Goal: Transaction & Acquisition: Purchase product/service

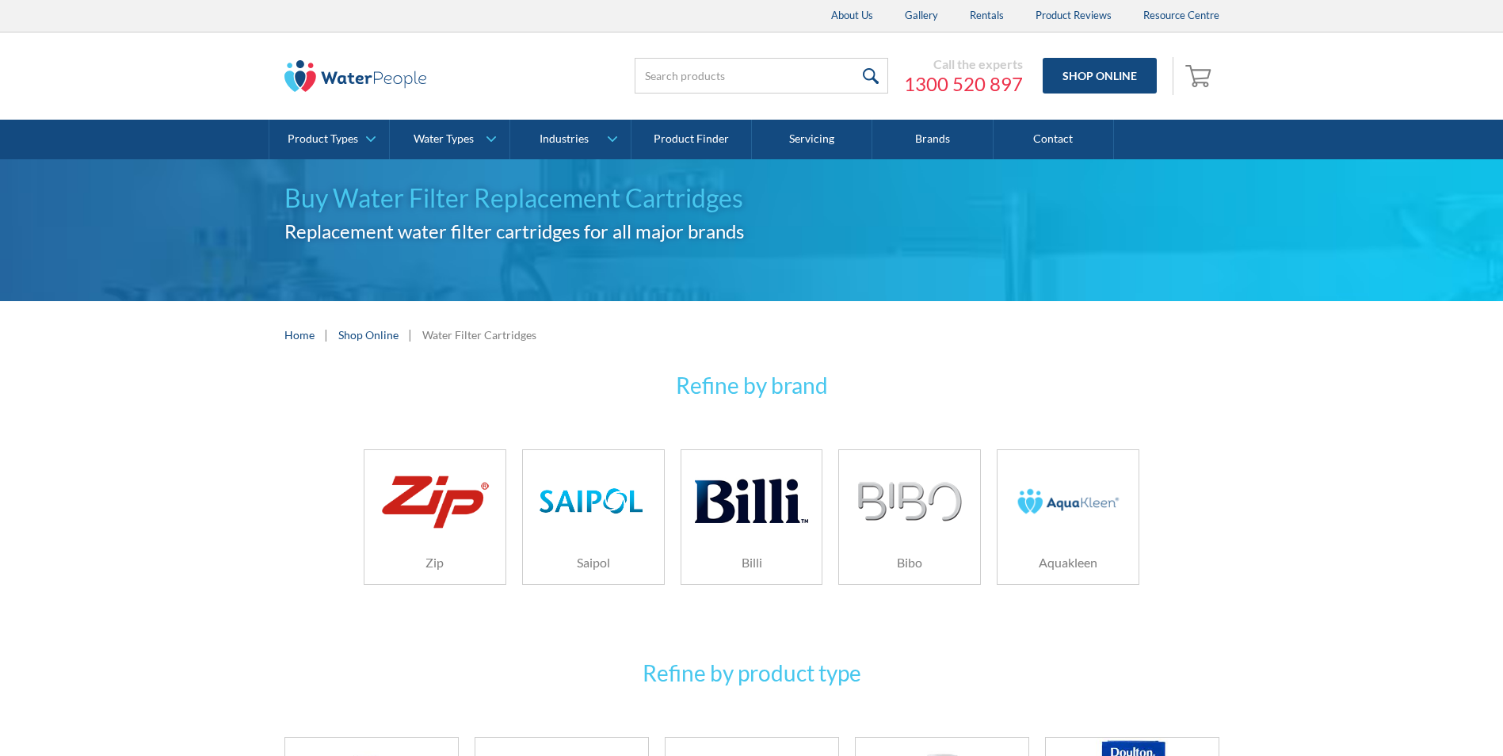
click at [775, 519] on img at bounding box center [751, 501] width 113 height 75
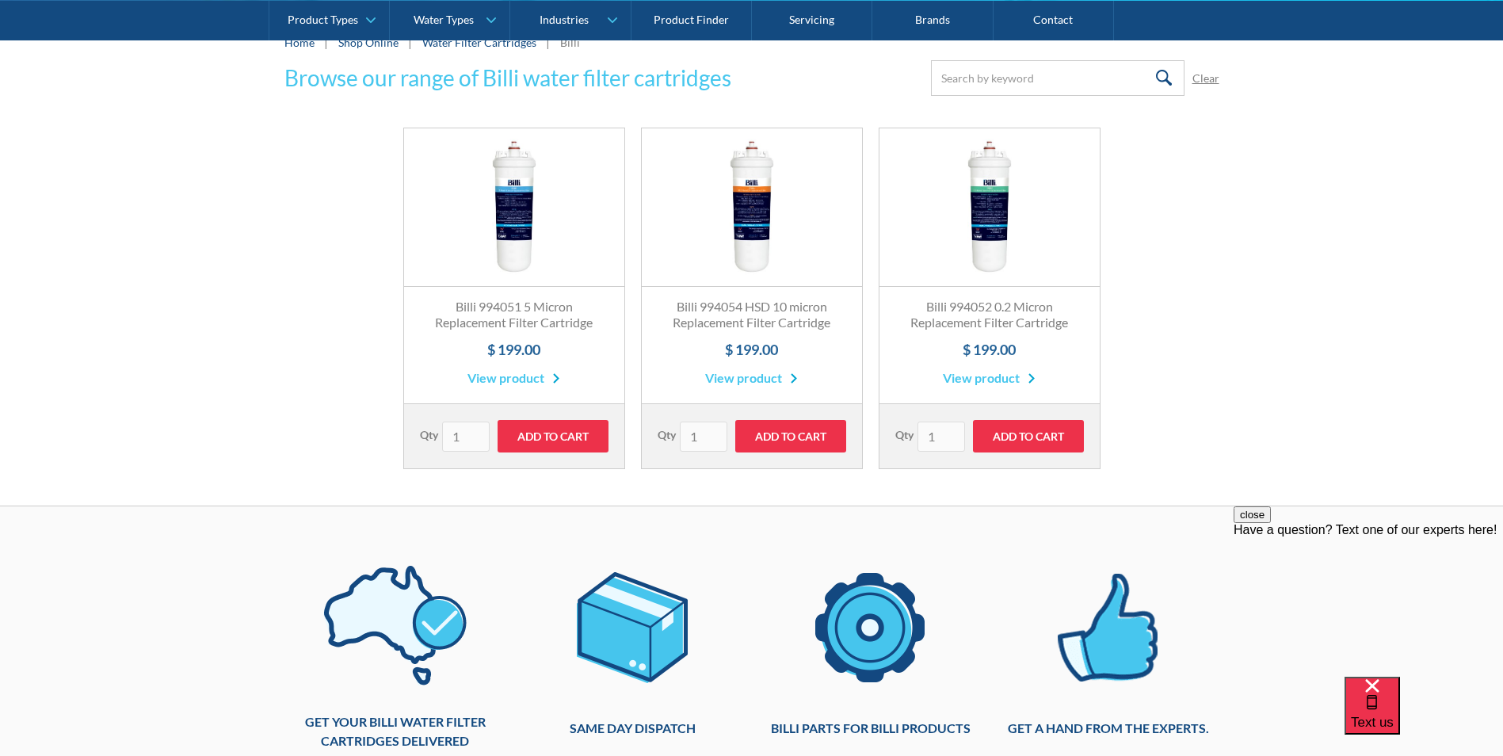
scroll to position [317, 0]
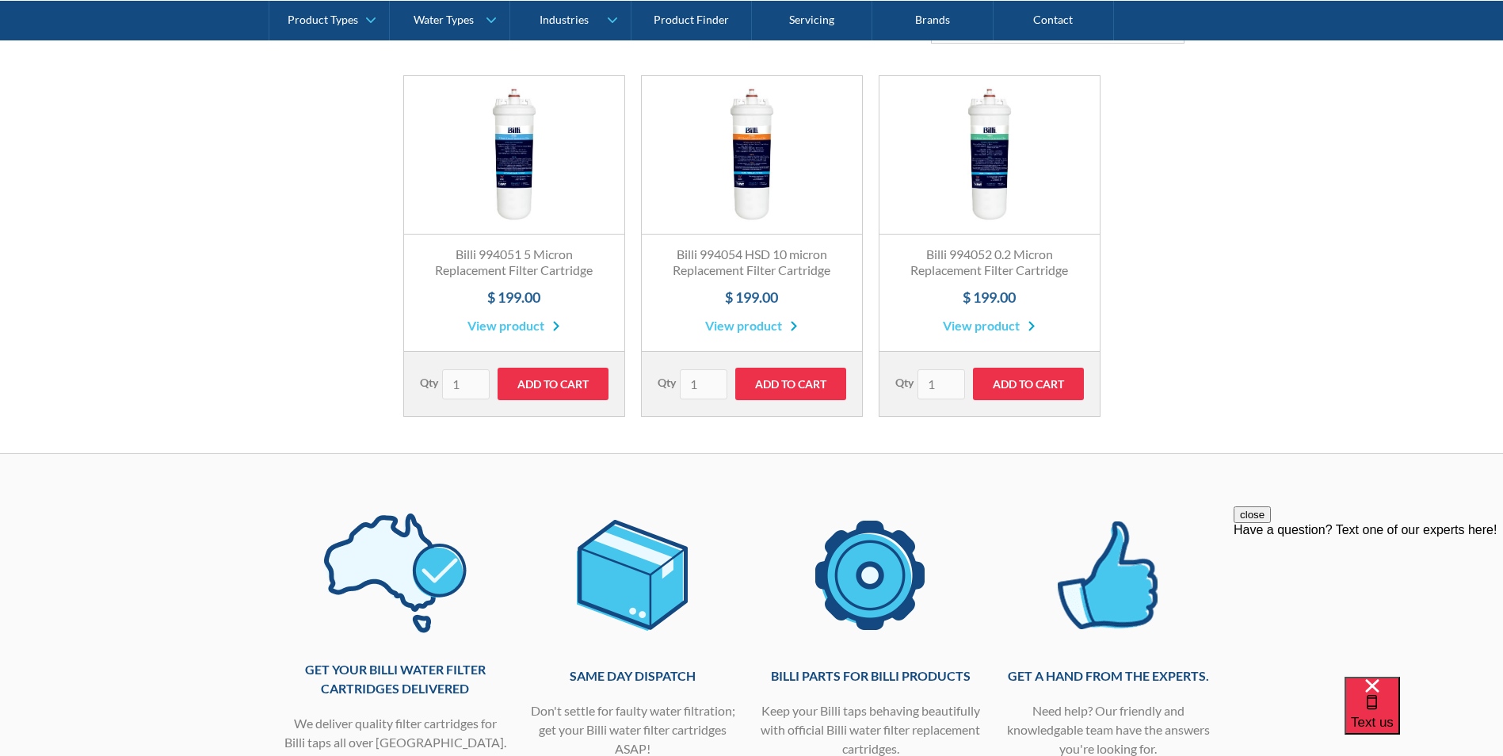
click at [502, 324] on link "View product" at bounding box center [513, 325] width 93 height 19
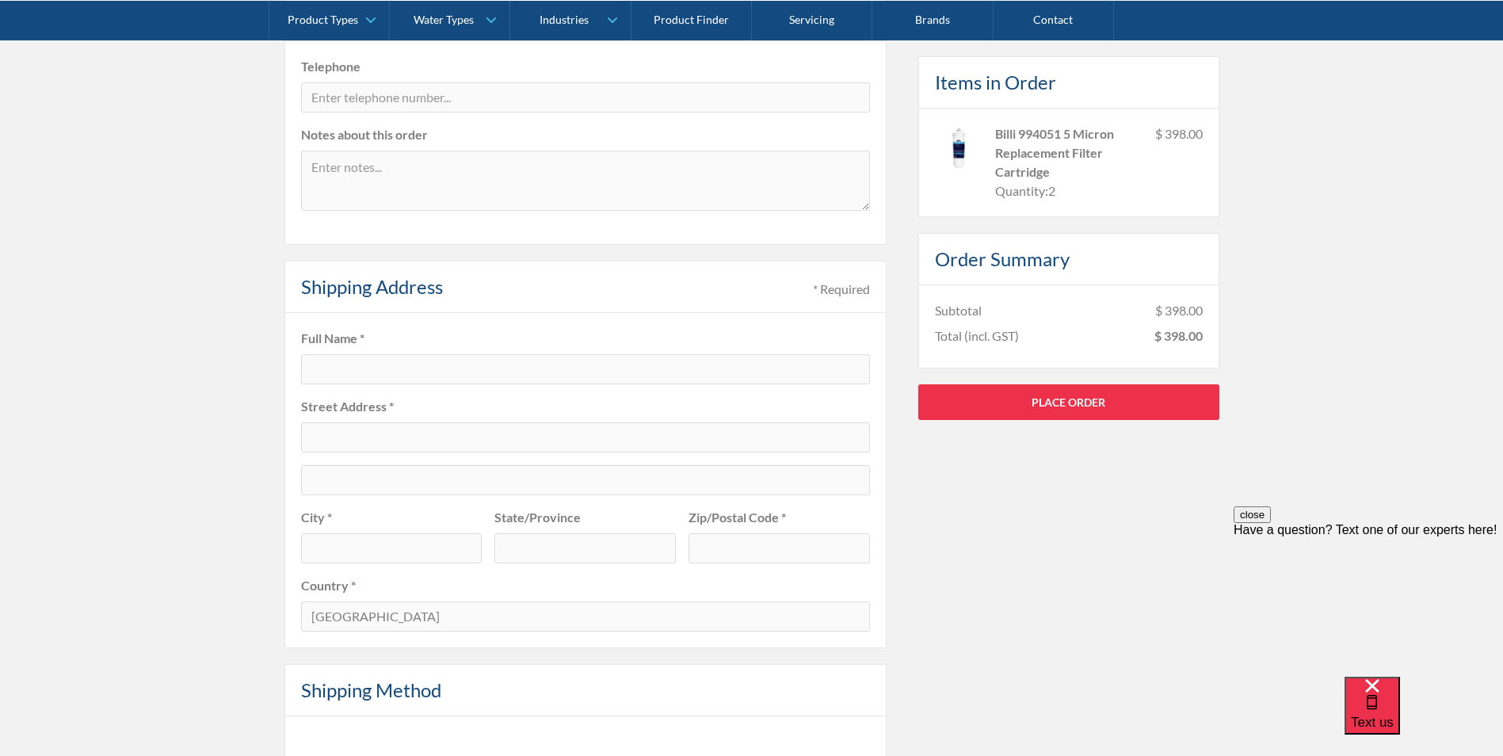
scroll to position [475, 0]
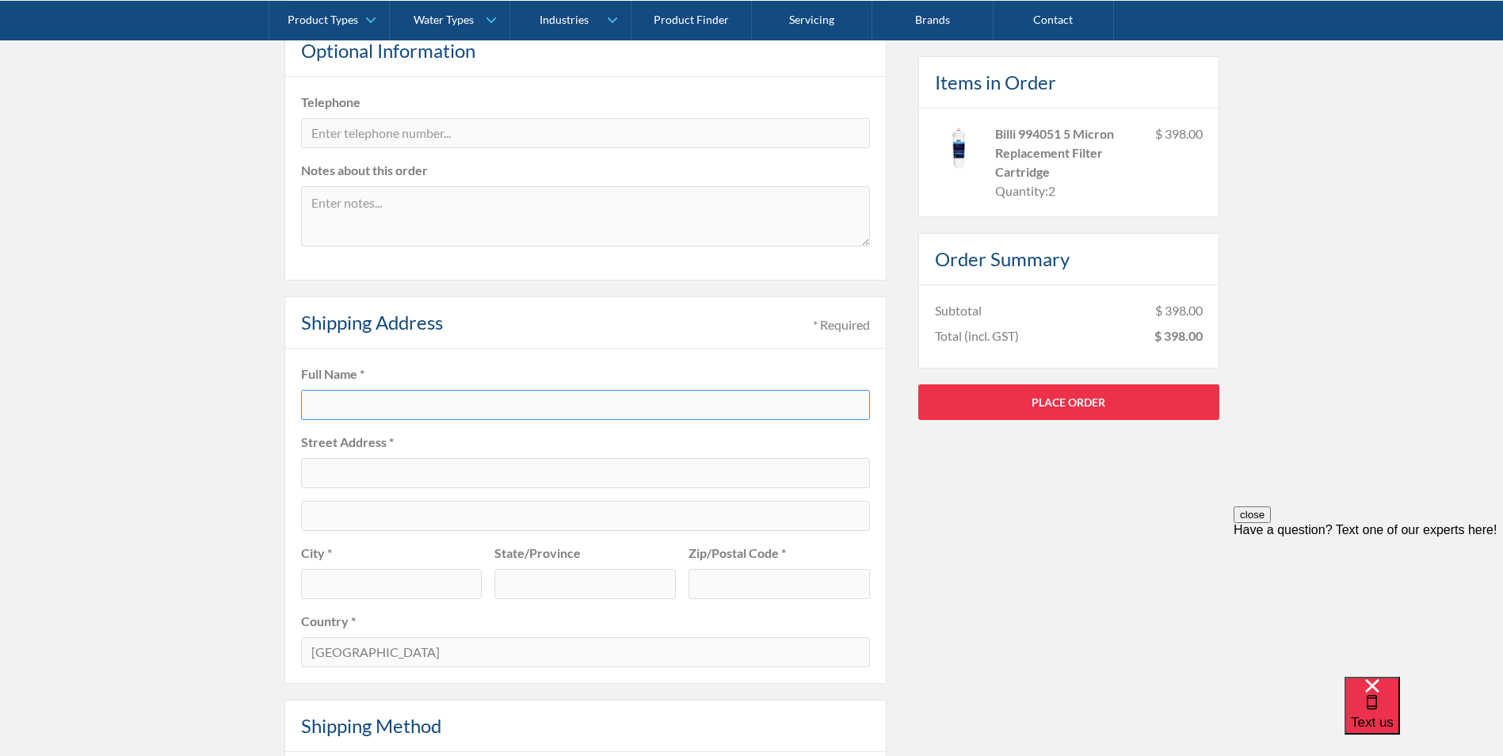
click at [431, 410] on input "text" at bounding box center [585, 405] width 569 height 30
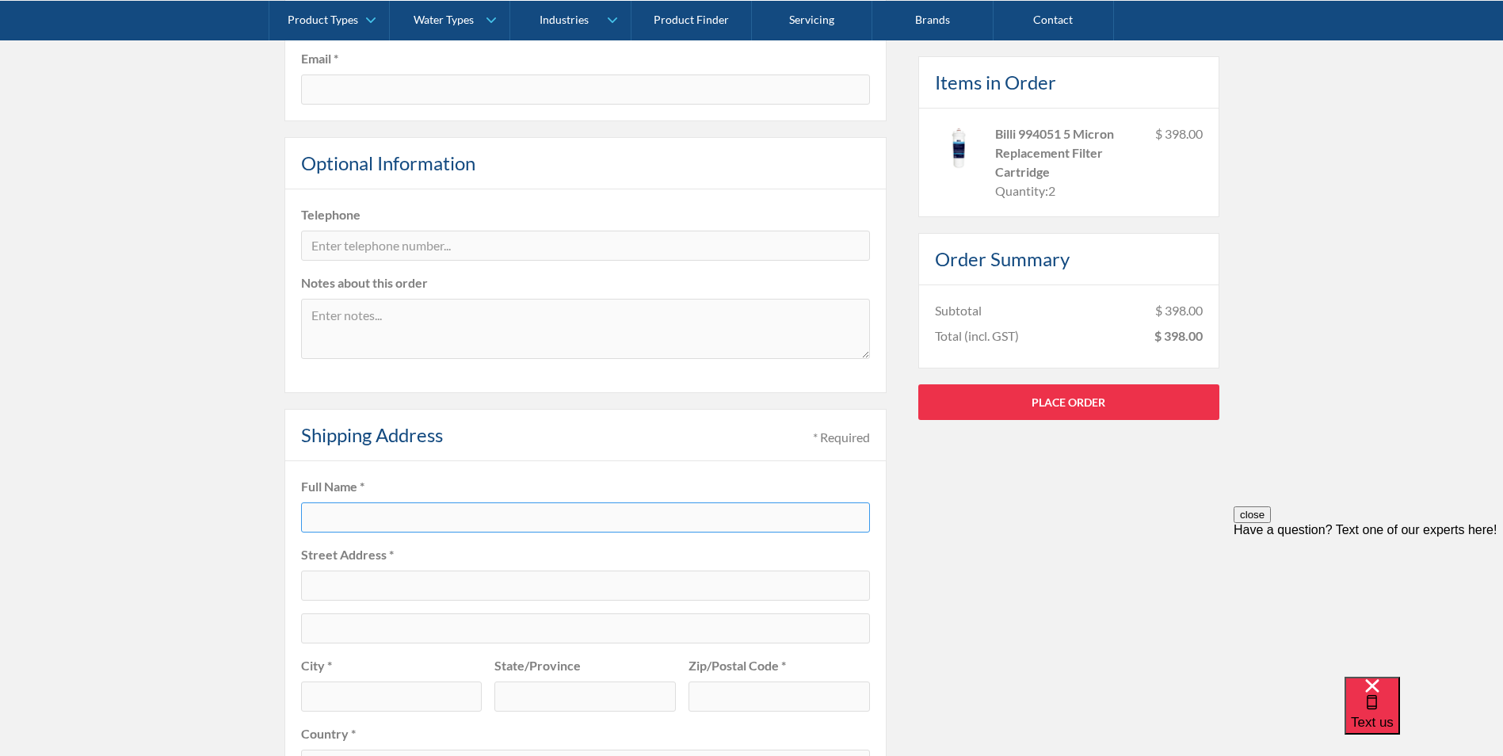
scroll to position [158, 0]
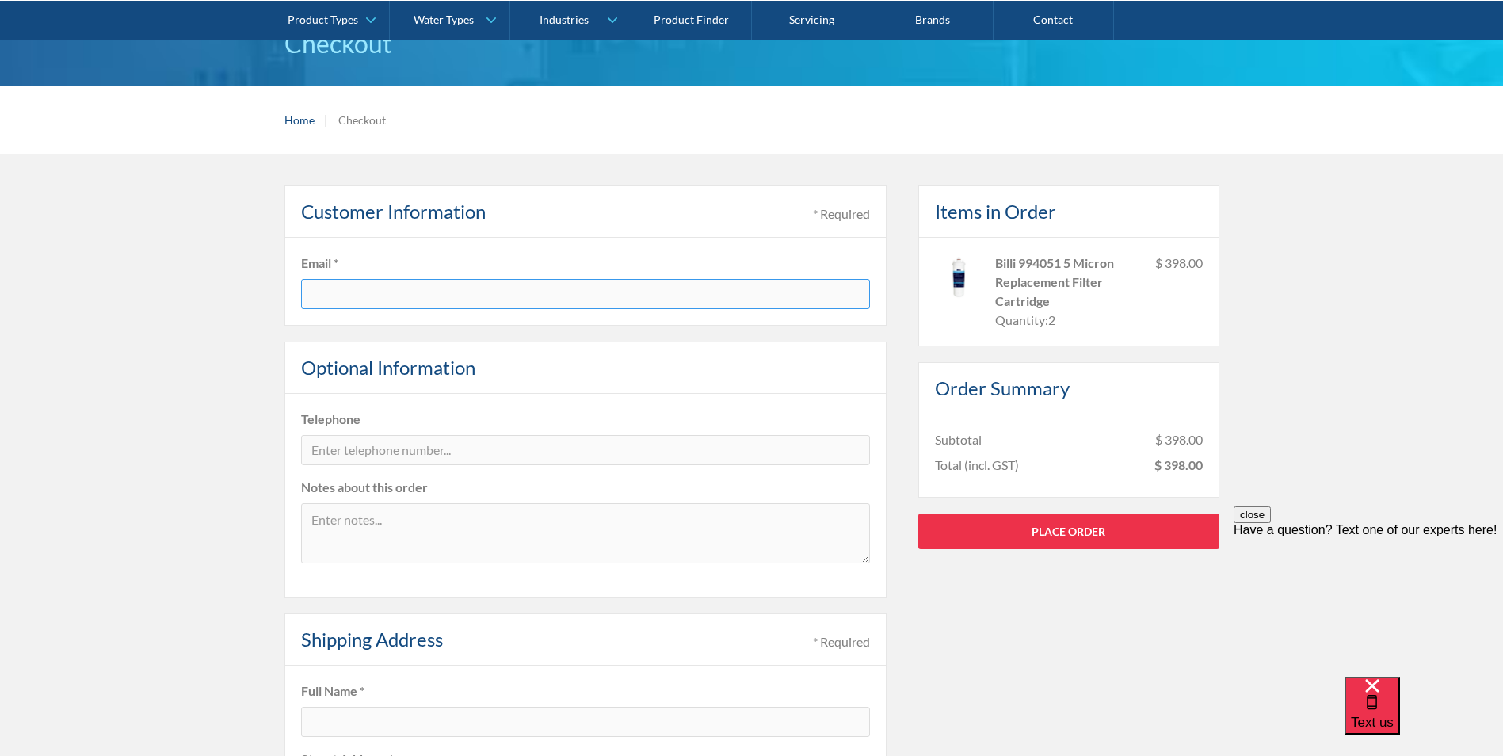
click at [387, 286] on input "text" at bounding box center [585, 294] width 569 height 30
type input "[EMAIL_ADDRESS][DOMAIN_NAME]"
click at [364, 464] on input "tel" at bounding box center [585, 450] width 569 height 30
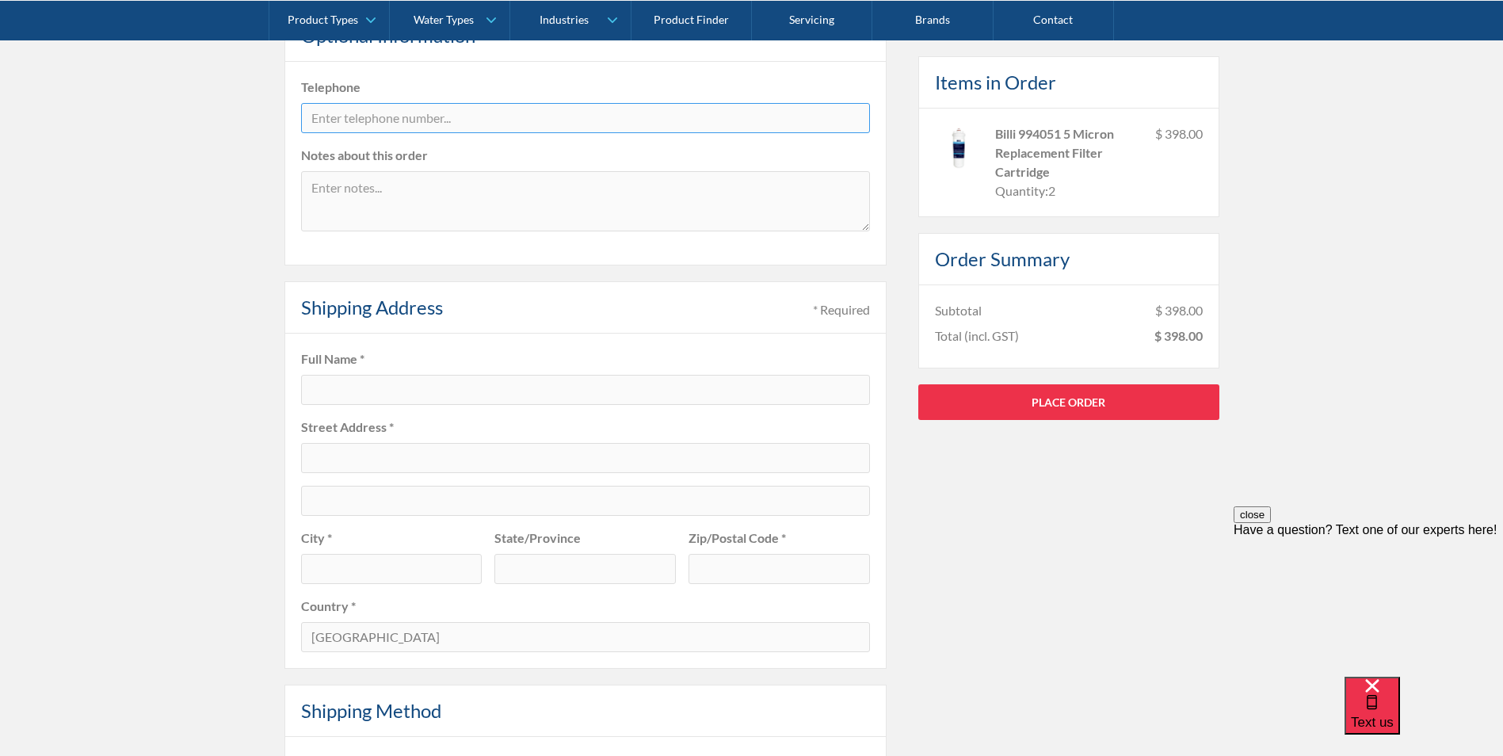
scroll to position [634, 0]
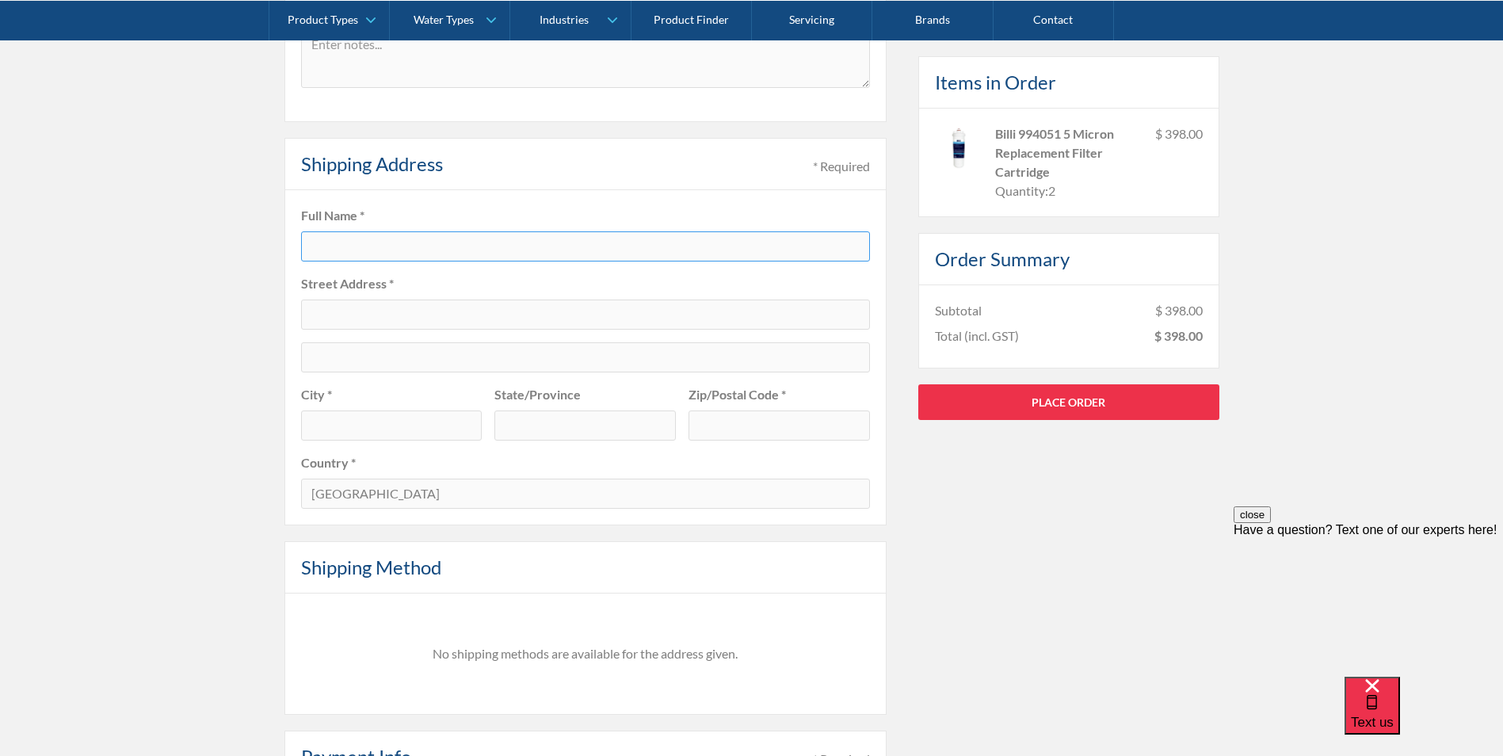
click at [354, 242] on input "text" at bounding box center [585, 246] width 569 height 30
drag, startPoint x: 331, startPoint y: 248, endPoint x: 290, endPoint y: 249, distance: 41.2
click at [290, 249] on fieldset "Full Name * 9 Woodland Way Street Address * City * State/Province Zip/Postal Co…" at bounding box center [585, 357] width 602 height 335
type input "Justin Staritski"
click at [375, 324] on input "text" at bounding box center [585, 314] width 569 height 30
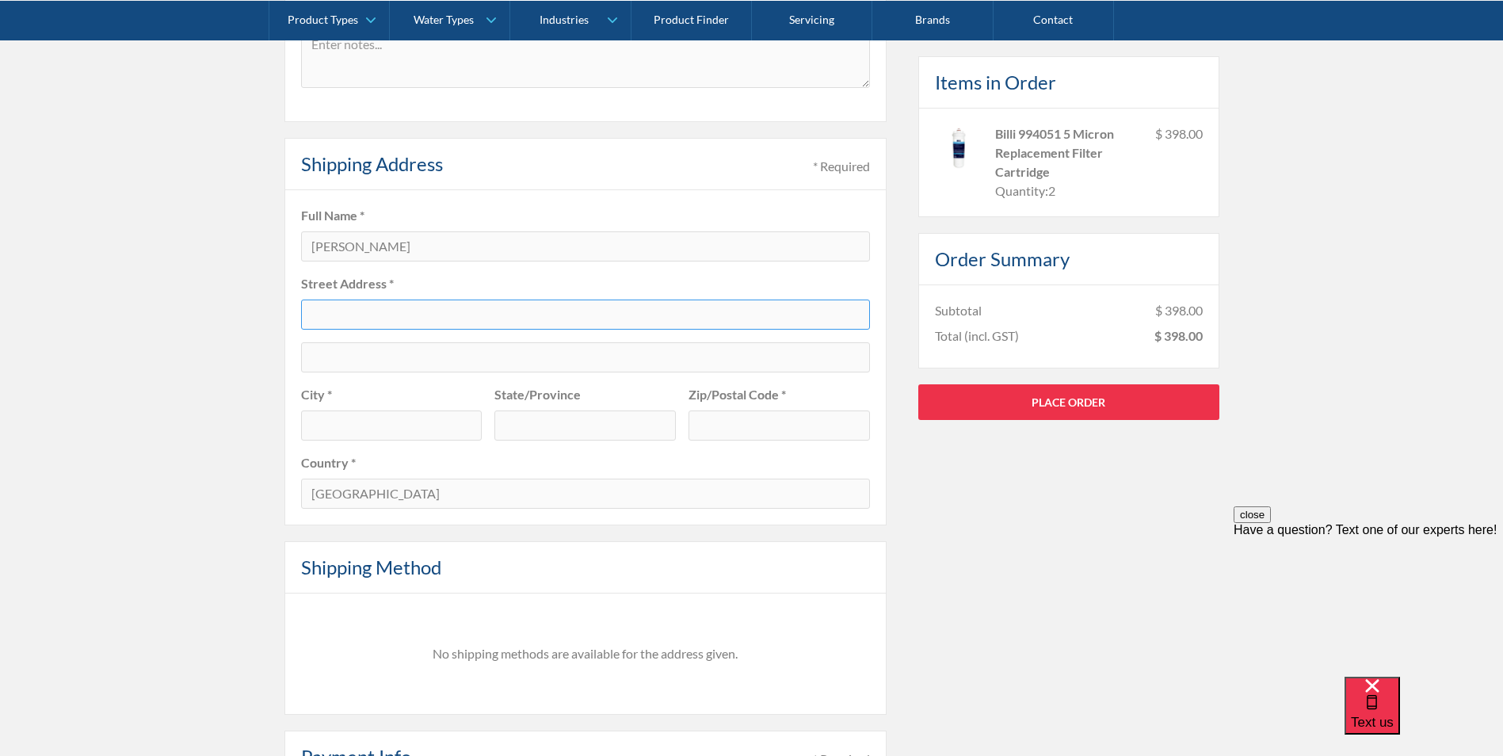
paste input "9 Woodland Way"
type input "9 Woodland Way"
click at [346, 427] on input "text" at bounding box center [391, 425] width 181 height 30
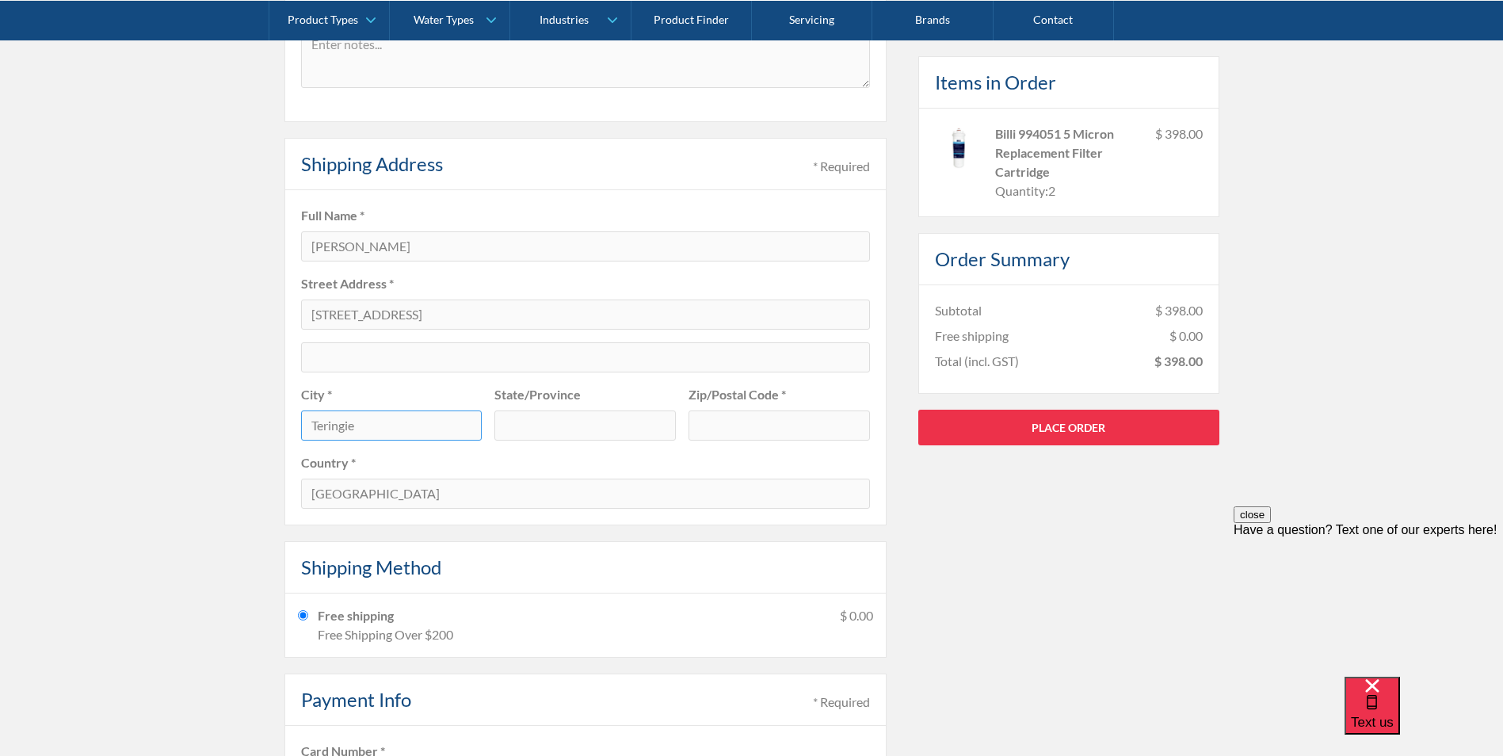
type input "Teringie"
click at [547, 425] on input "text" at bounding box center [584, 425] width 181 height 30
type input "SA"
click at [749, 435] on input "text" at bounding box center [779, 425] width 181 height 30
type input "5072"
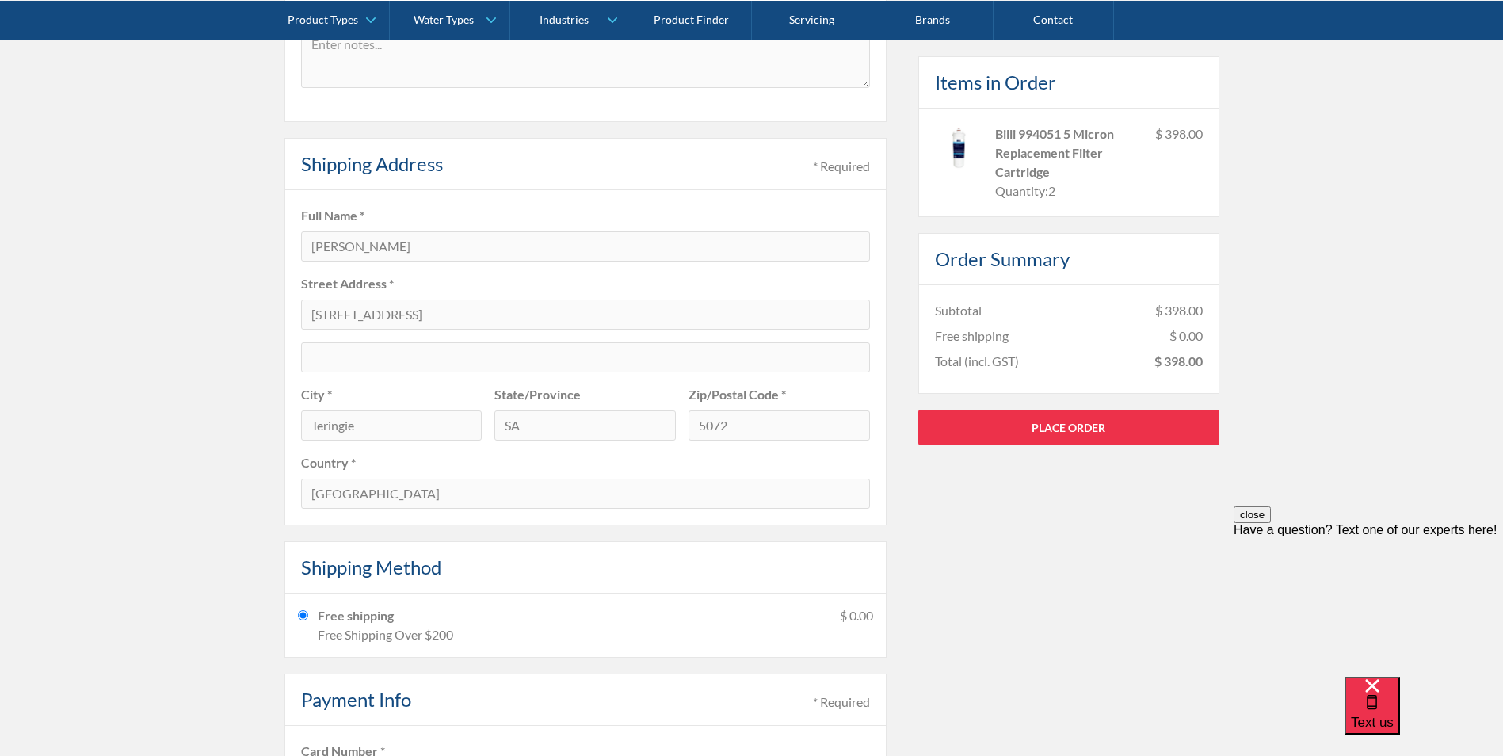
click at [974, 625] on div "Pay with browser. Customer Information * Required Email * jstaritski@expeed.com…" at bounding box center [751, 329] width 935 height 1239
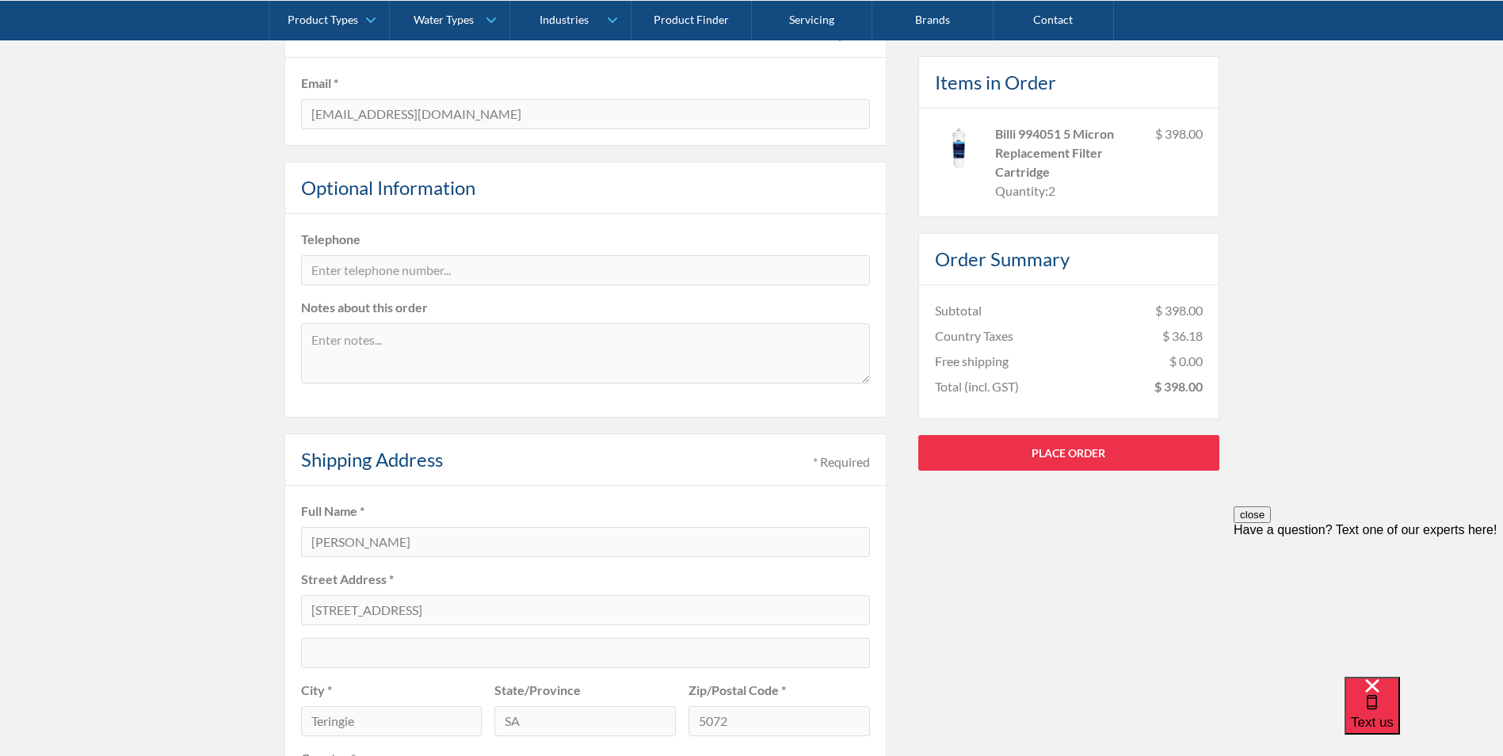
scroll to position [475, 0]
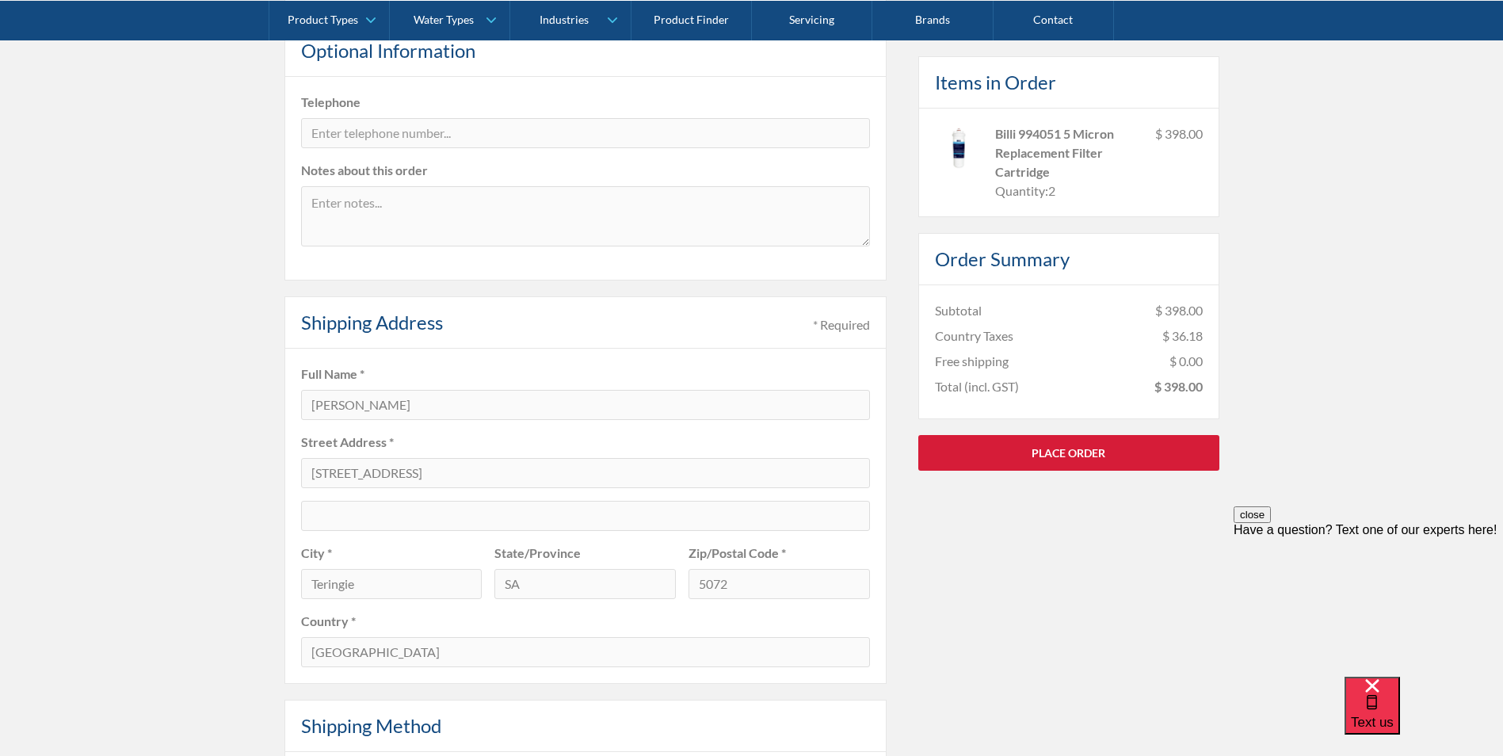
click at [1067, 465] on link "Place Order" at bounding box center [1068, 452] width 301 height 36
